Goal: Task Accomplishment & Management: Complete application form

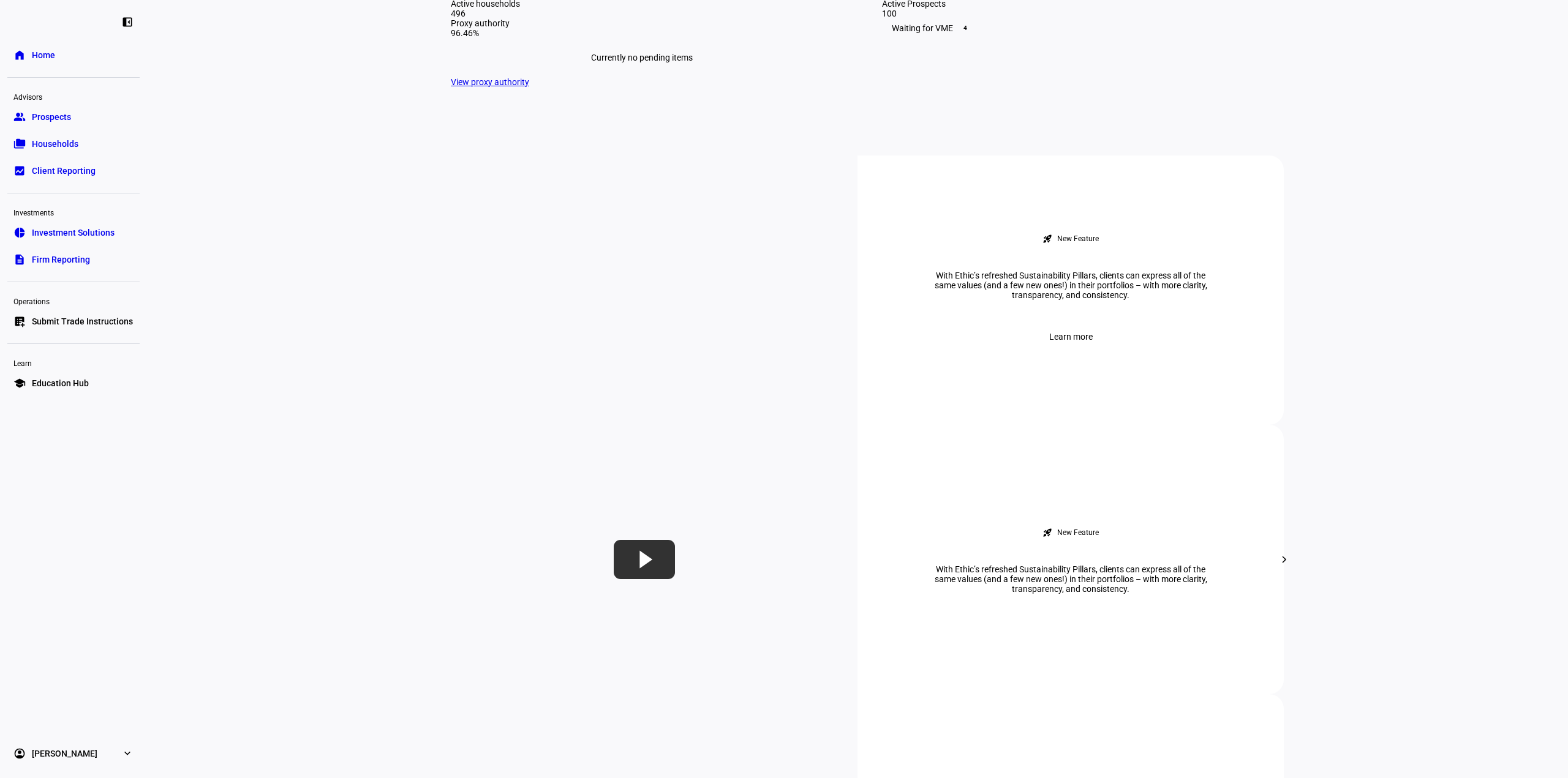
scroll to position [673, 0]
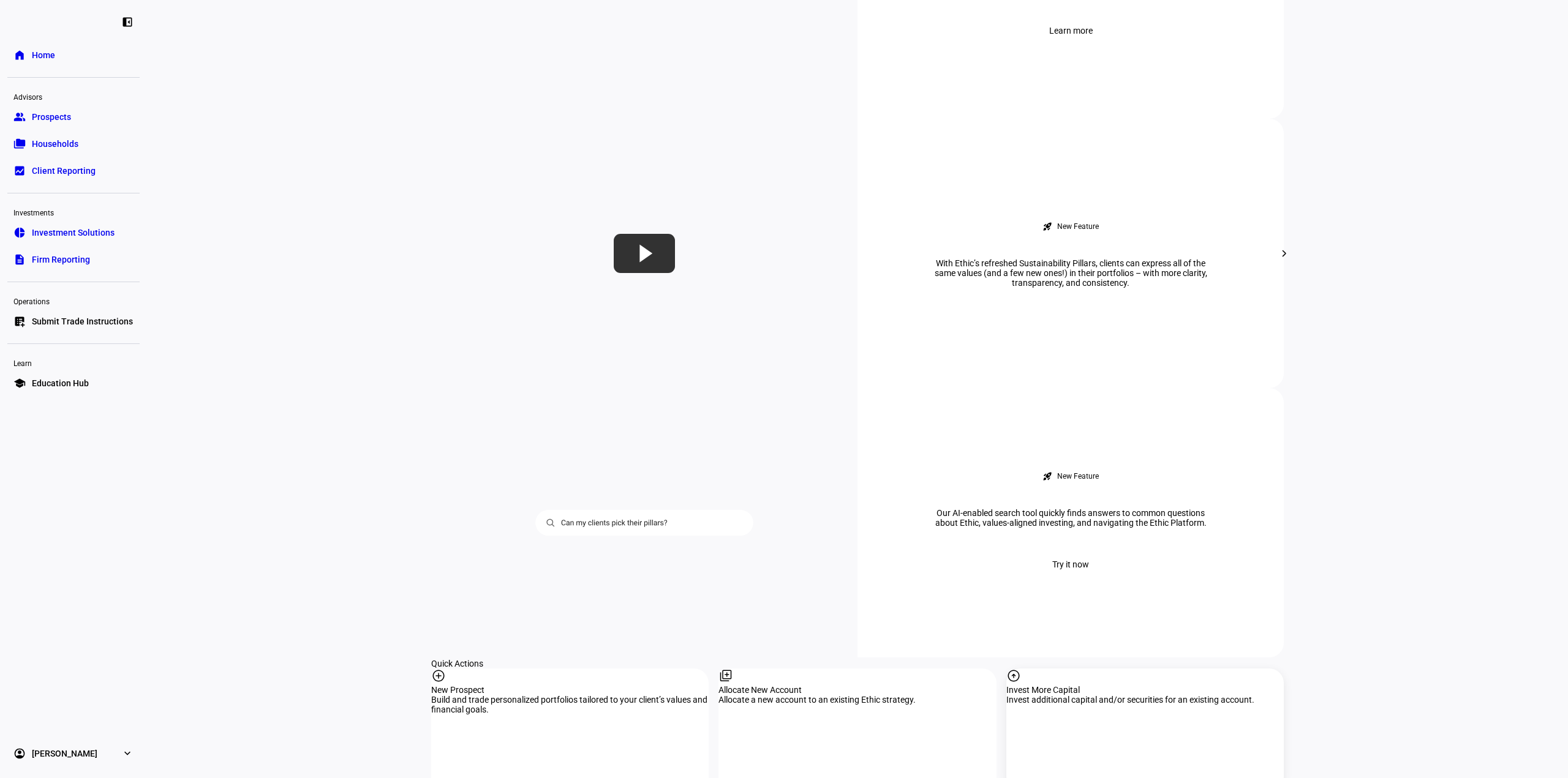
click at [1099, 685] on div "Invest More Capital" at bounding box center [1144, 690] width 277 height 10
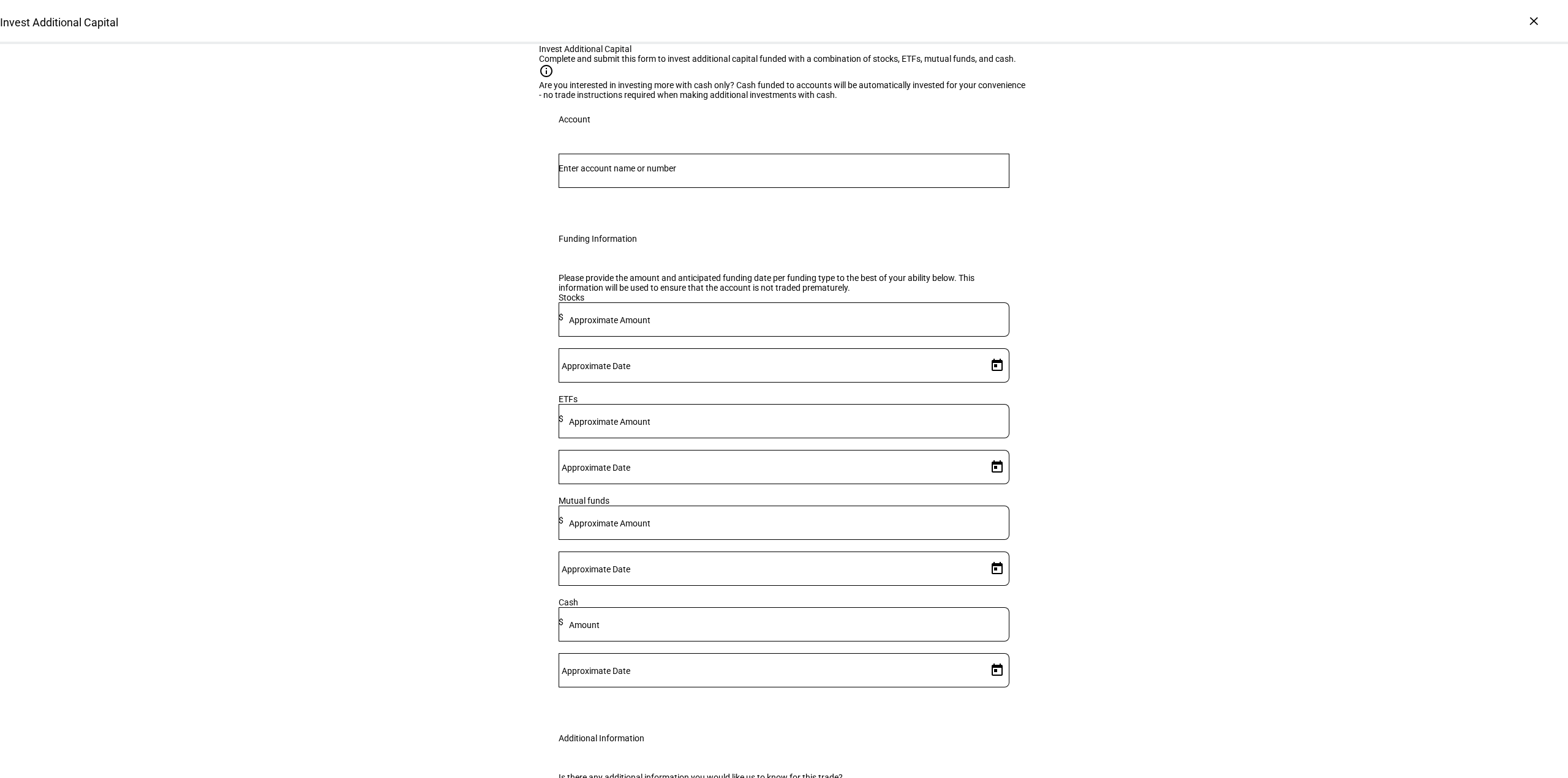
drag, startPoint x: 675, startPoint y: 327, endPoint x: 684, endPoint y: 330, distance: 9.5
click at [675, 173] on input "Number" at bounding box center [784, 169] width 451 height 10
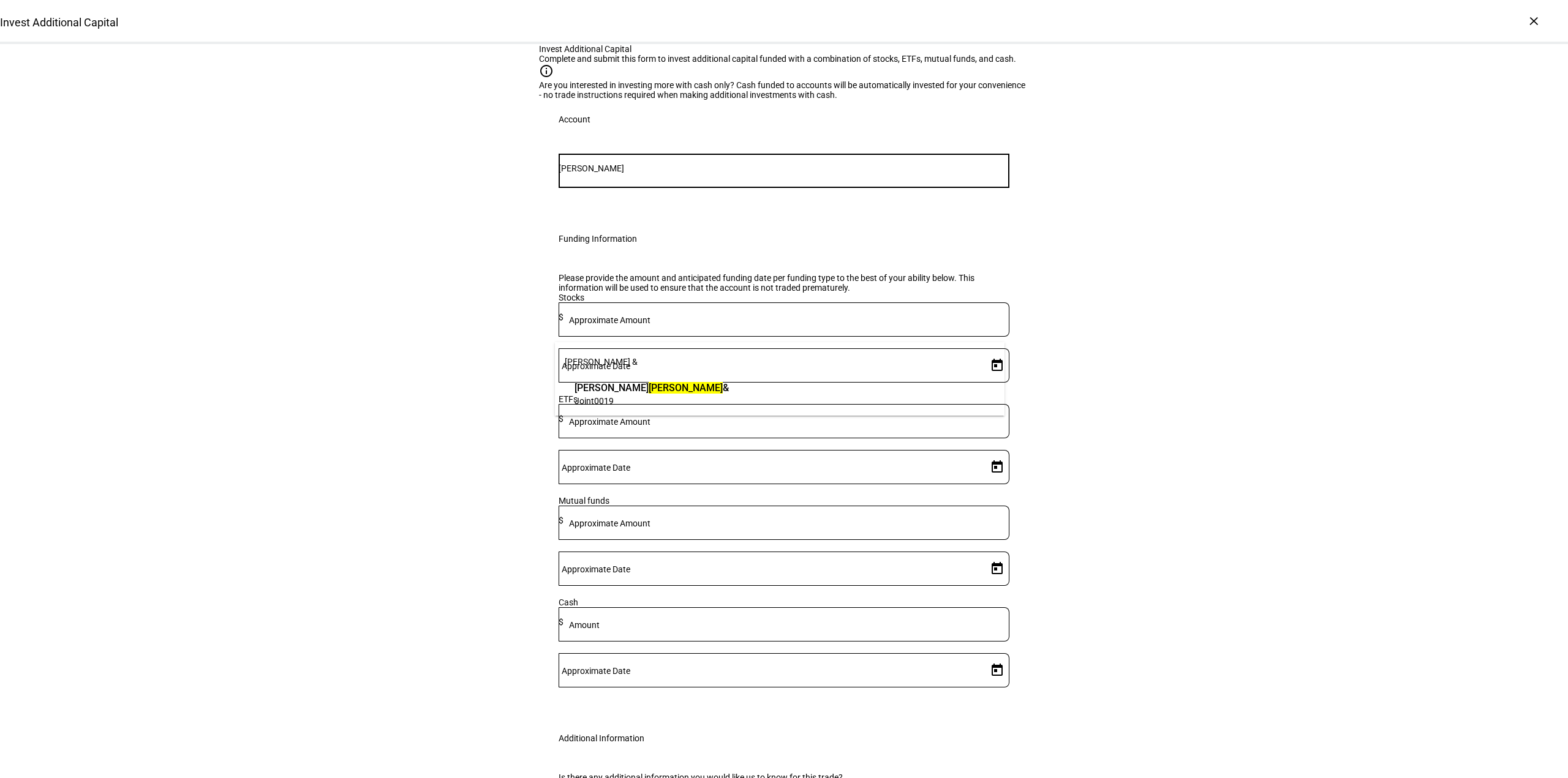
type input "[PERSON_NAME]"
click at [633, 400] on span "Joint 0019" at bounding box center [651, 400] width 154 height 12
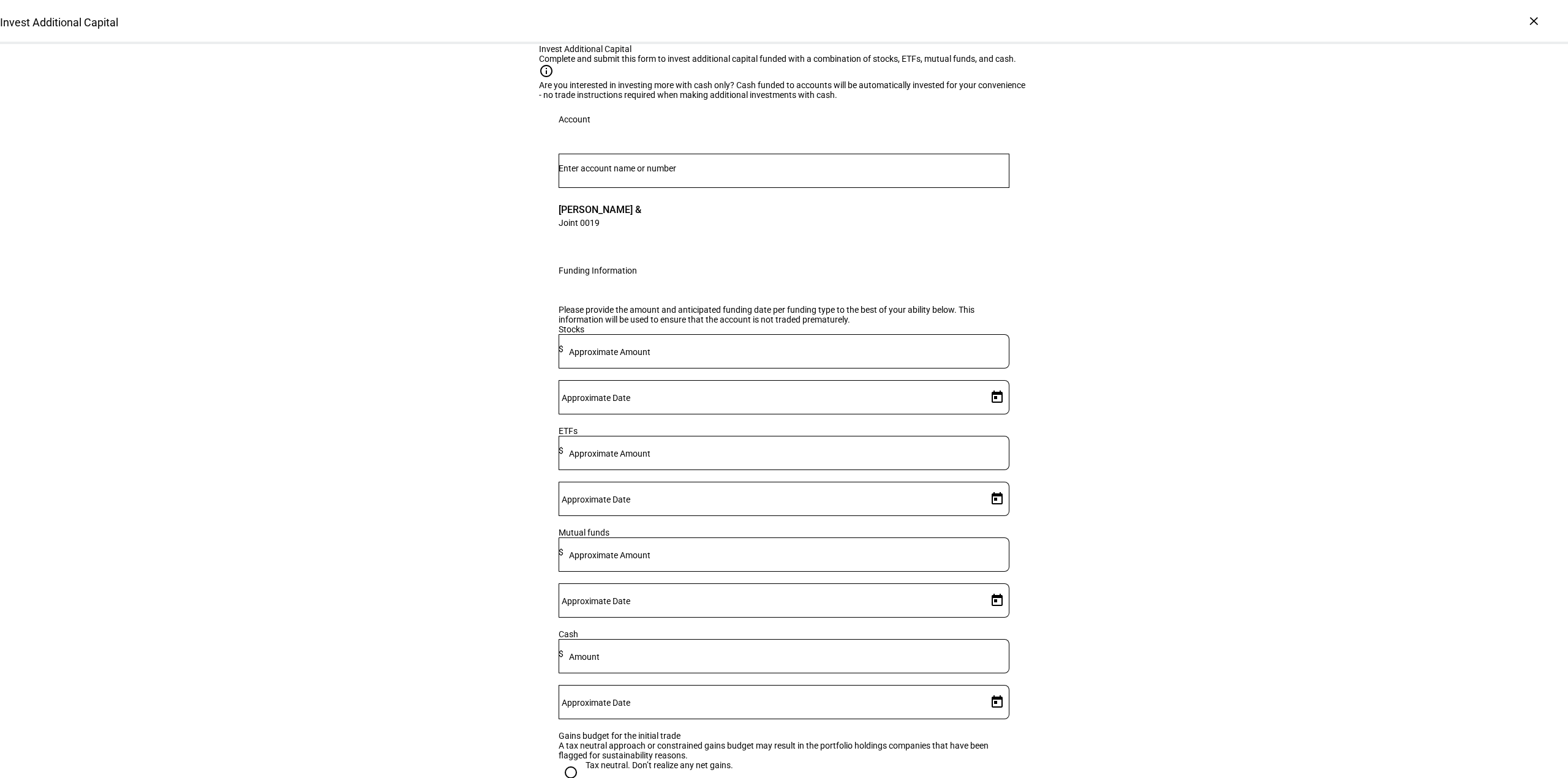
click at [1171, 441] on div "Invest Additional Capital Complete and submit this form to invest additional ca…" at bounding box center [784, 519] width 1568 height 951
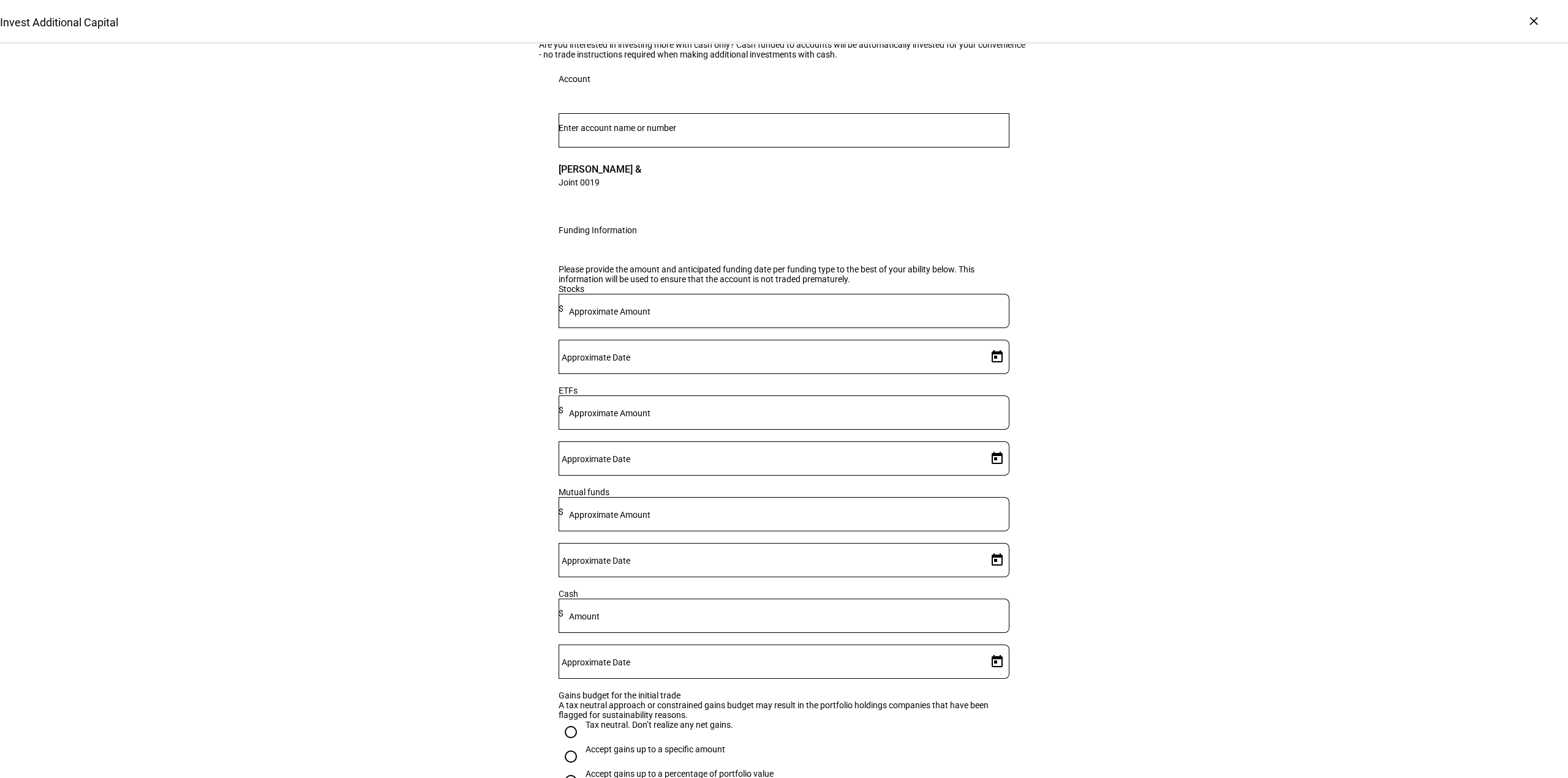
scroll to position [122, 0]
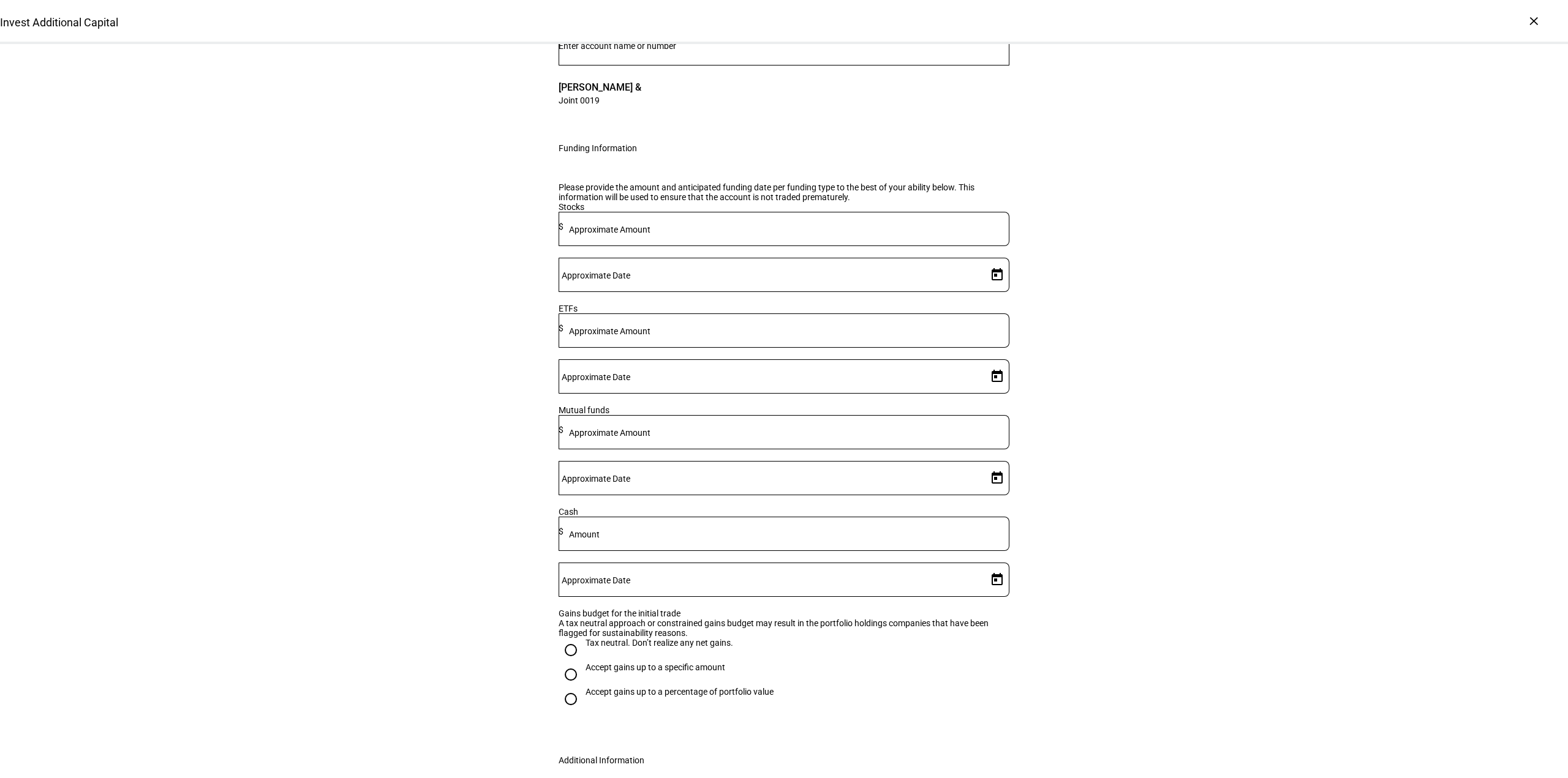
click at [651, 336] on mat-label "Approximate Amount" at bounding box center [609, 331] width 81 height 10
type input "6,000"
click at [982, 391] on span "Open calendar" at bounding box center [997, 376] width 29 height 29
click at [957, 634] on span "18" at bounding box center [965, 635] width 22 height 22
type input "[DATE]"
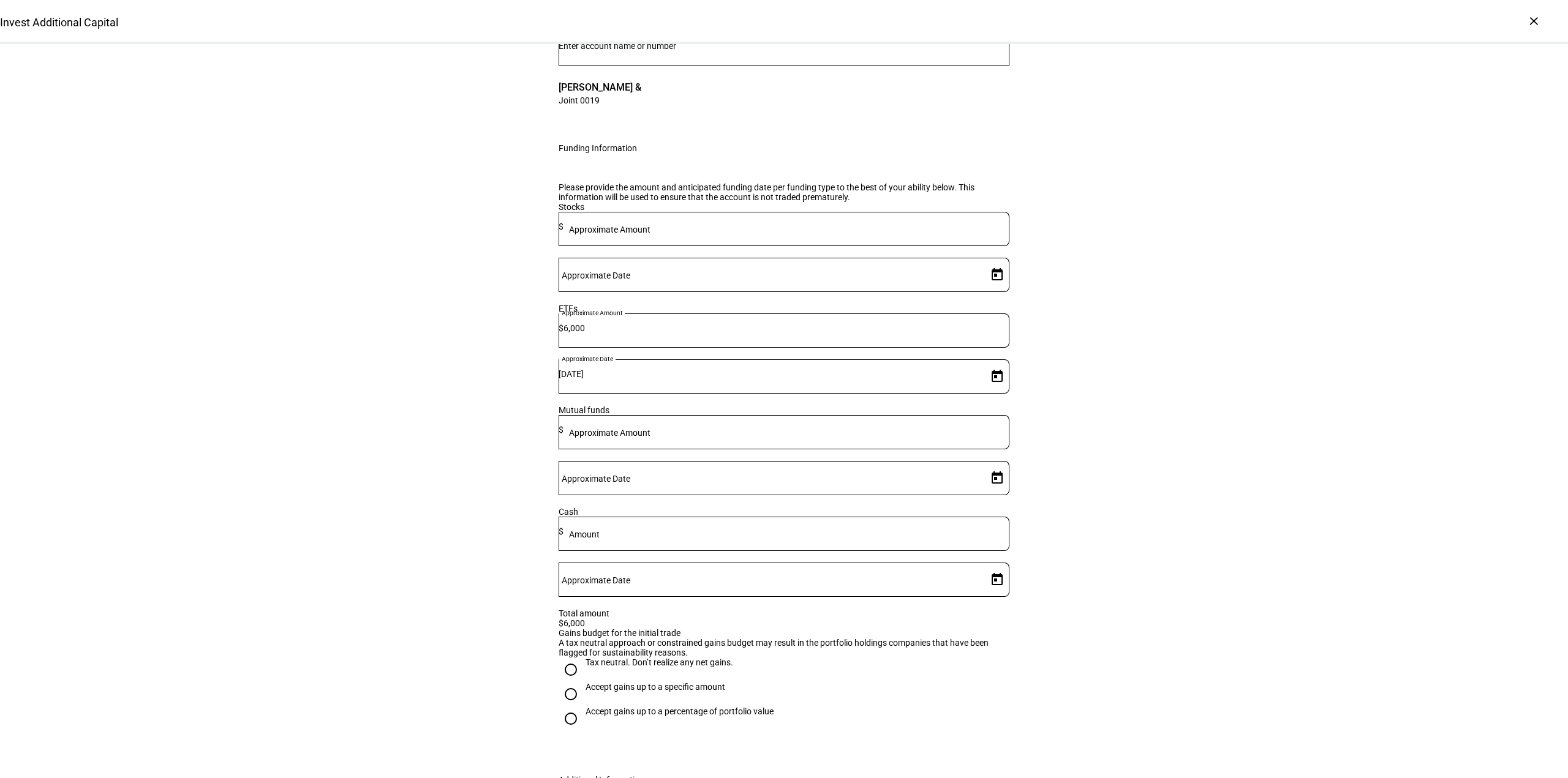
drag, startPoint x: 1012, startPoint y: 626, endPoint x: 994, endPoint y: 627, distance: 18.0
click at [1009, 625] on div "Please provide the amount and anticipated funding date per funding type to the …" at bounding box center [784, 464] width 490 height 593
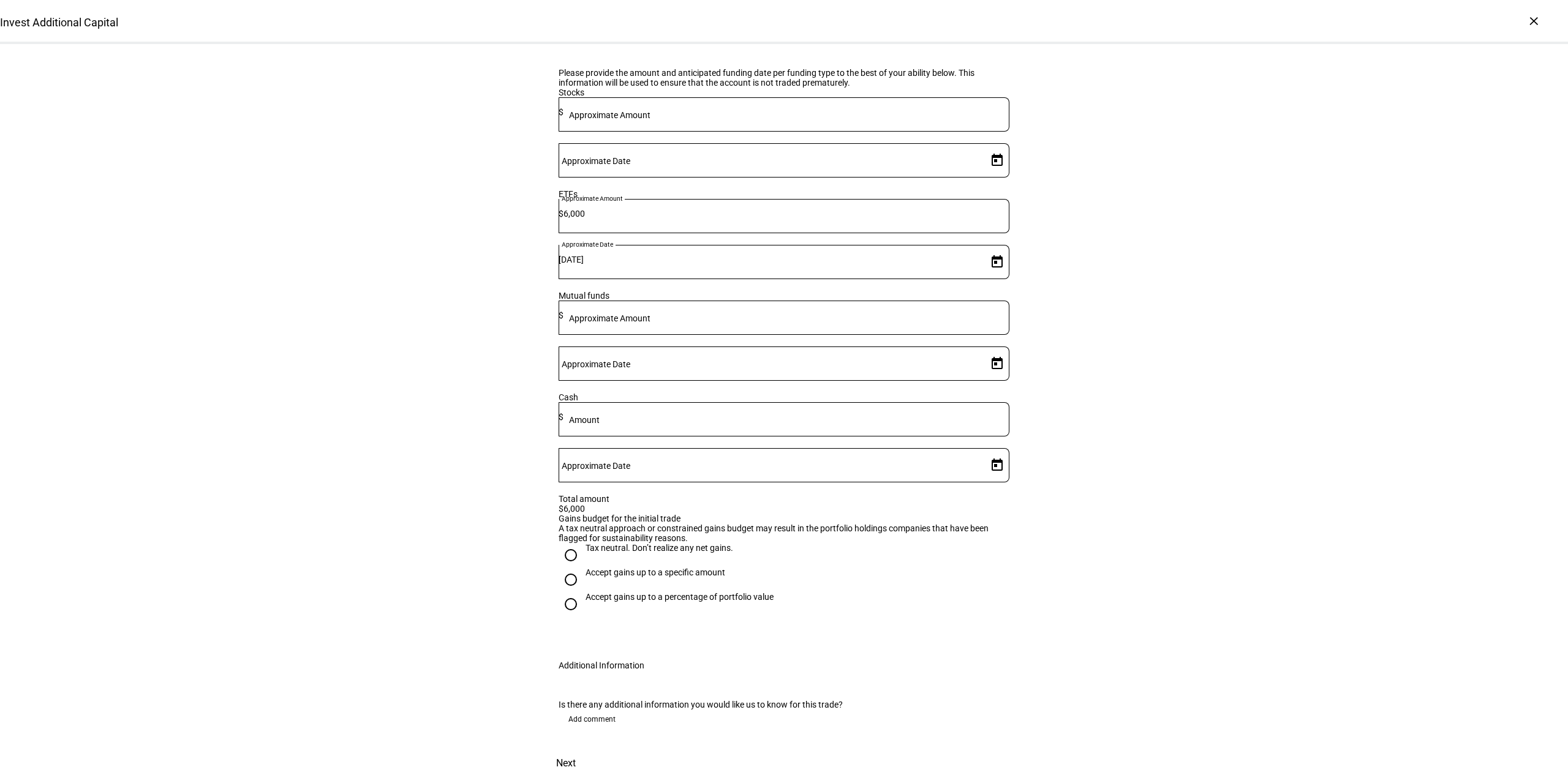
scroll to position [337, 0]
click at [591, 543] on div "Tax neutral. Don’t realize any net gains." at bounding box center [659, 548] width 148 height 10
click at [583, 543] on input "Tax neutral. Don’t realize any net gains." at bounding box center [571, 555] width 24 height 24
radio input "true"
click at [592, 709] on span "Add comment" at bounding box center [592, 719] width 47 height 20
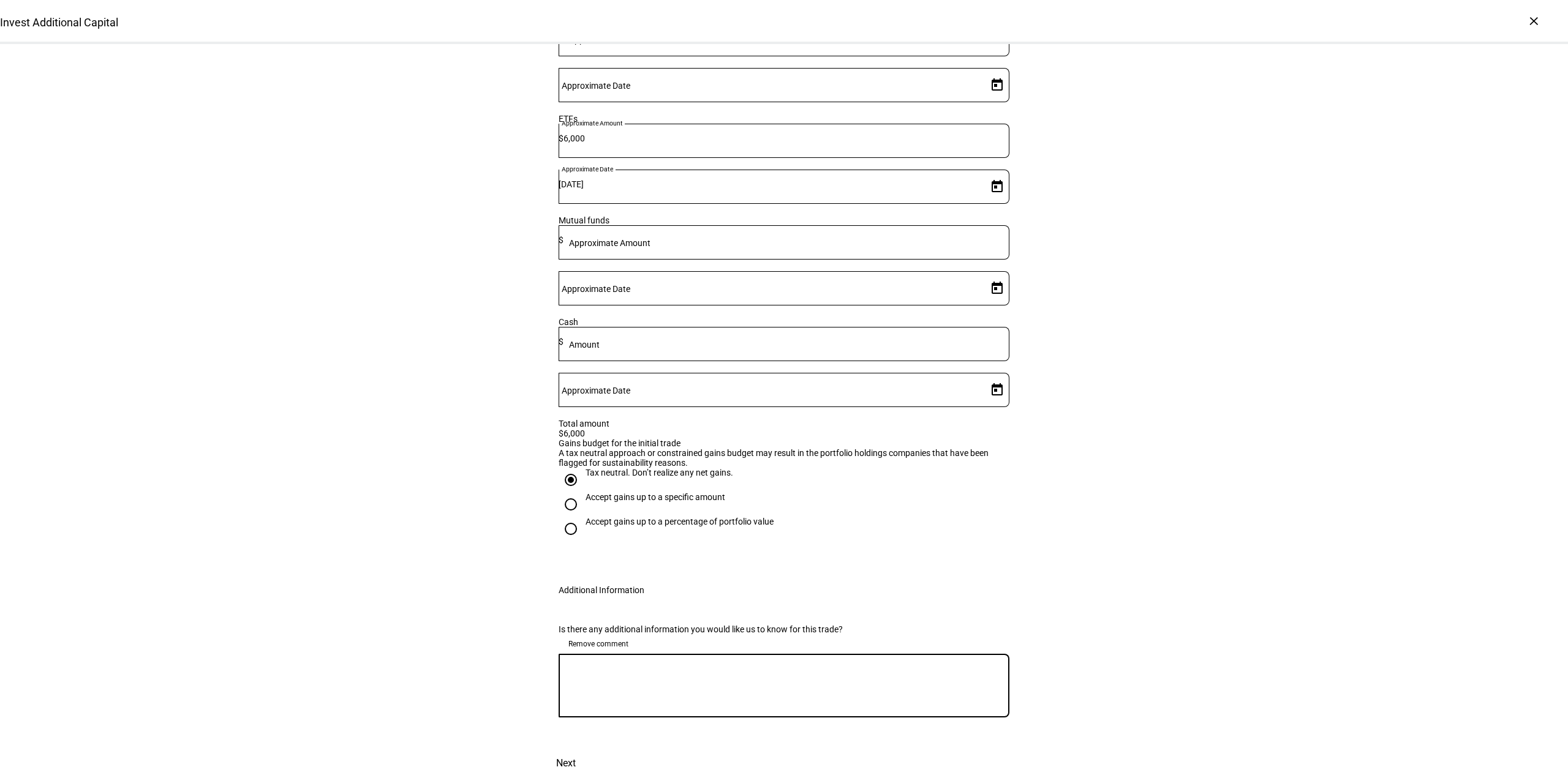
click at [648, 702] on textarea at bounding box center [784, 685] width 451 height 44
type textarea "Ok if gains needed to liquidate IVV"
click at [1327, 547] on div "Invest Additional Capital Complete and submit this form to invest additional ca…" at bounding box center [784, 255] width 1568 height 1046
click at [576, 749] on span "Next" at bounding box center [566, 763] width 20 height 29
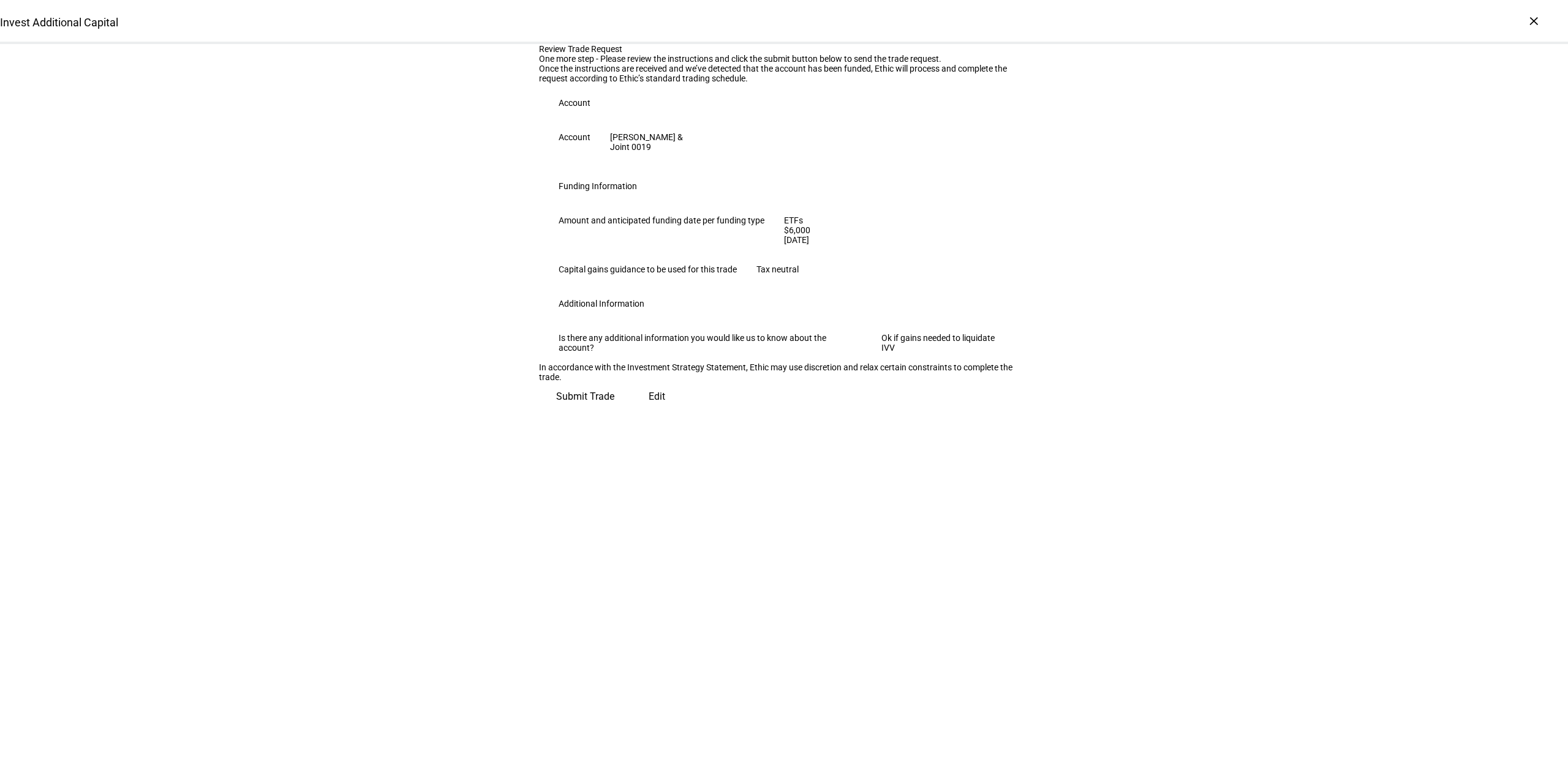
scroll to position [0, 0]
click at [614, 407] on span "Submit Trade" at bounding box center [586, 391] width 58 height 29
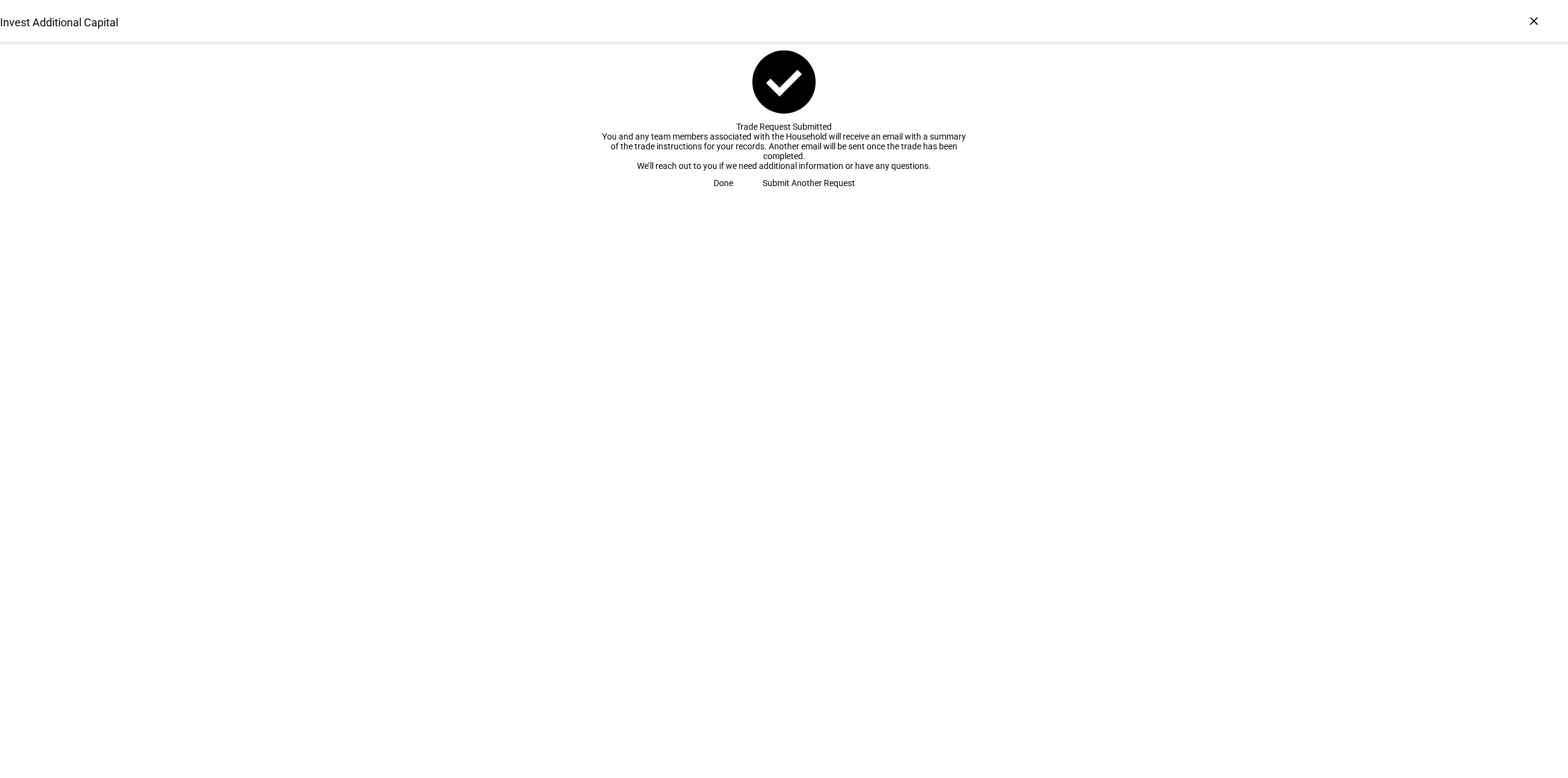
drag, startPoint x: 790, startPoint y: 304, endPoint x: 887, endPoint y: 311, distance: 97.3
click at [748, 195] on span at bounding box center [723, 182] width 49 height 24
